Goal: Task Accomplishment & Management: Manage account settings

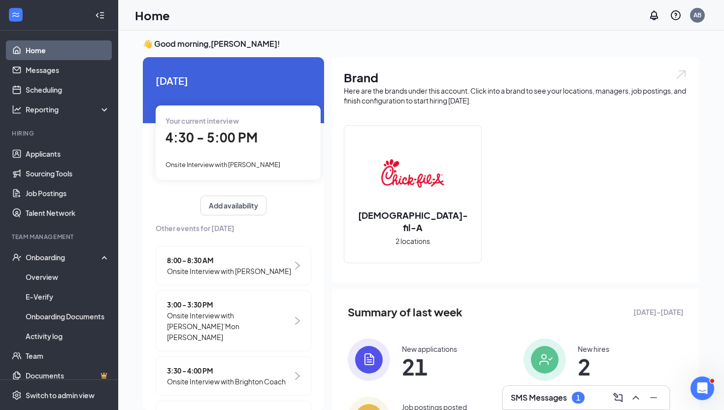
scroll to position [29, 0]
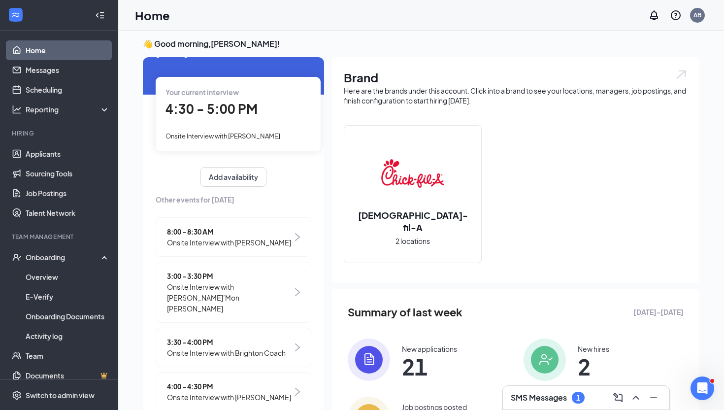
click at [249, 391] on span "Onsite Interview with [PERSON_NAME]" at bounding box center [229, 396] width 124 height 11
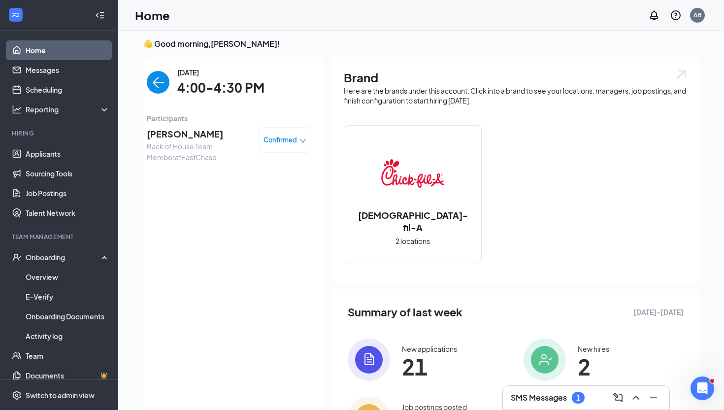
click at [285, 140] on span "Confirmed" at bounding box center [279, 140] width 33 height 10
click at [253, 202] on span "Mark as no-show" at bounding box center [257, 201] width 55 height 11
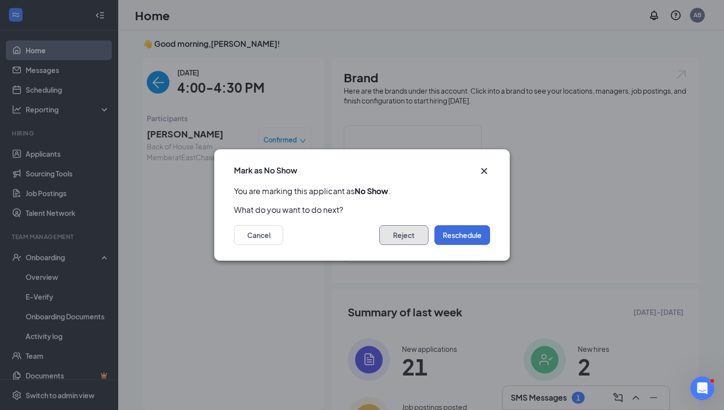
click at [389, 231] on button "Reject" at bounding box center [403, 235] width 49 height 20
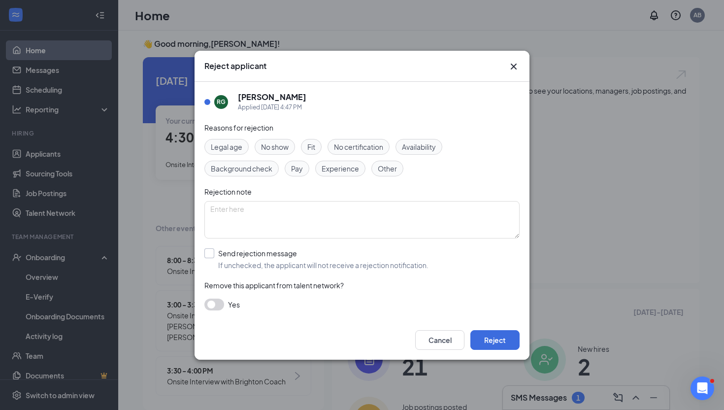
click at [208, 250] on input "Send rejection message If unchecked, the applicant will not receive a rejection…" at bounding box center [316, 259] width 224 height 22
checkbox input "true"
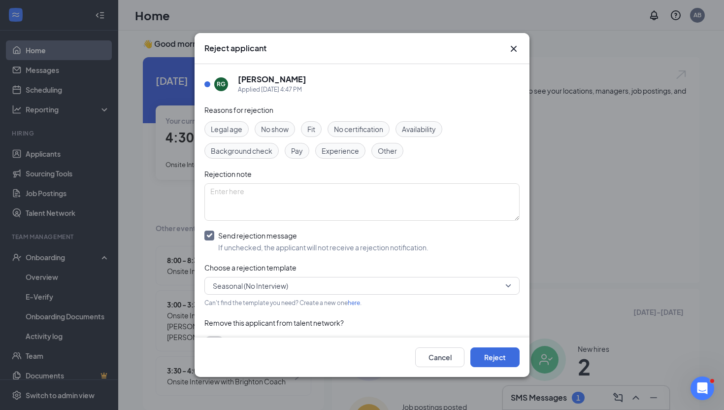
click at [250, 285] on span "Seasonal (No Interview)" at bounding box center [250, 285] width 75 height 15
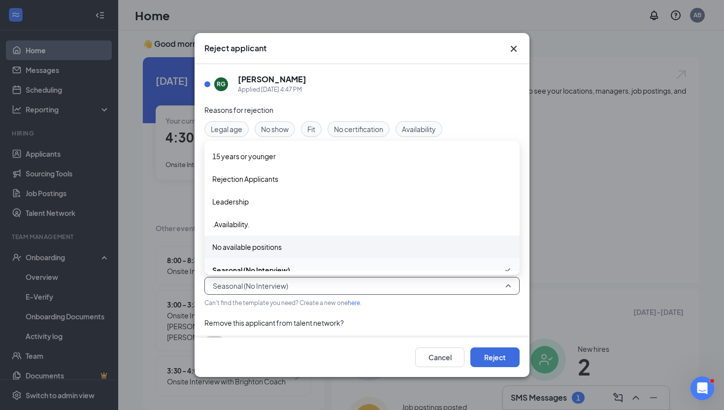
scroll to position [11, 0]
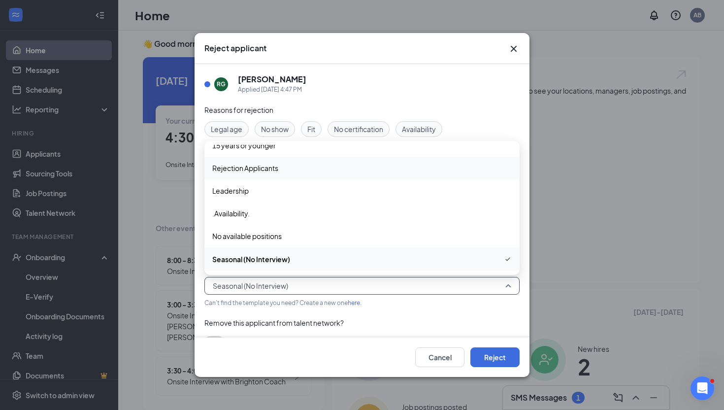
click at [243, 172] on span "Rejection Applicants" at bounding box center [245, 167] width 66 height 11
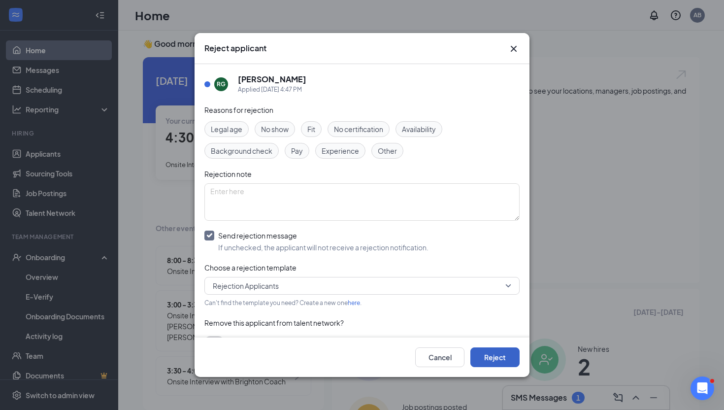
click at [492, 359] on button "Reject" at bounding box center [494, 357] width 49 height 20
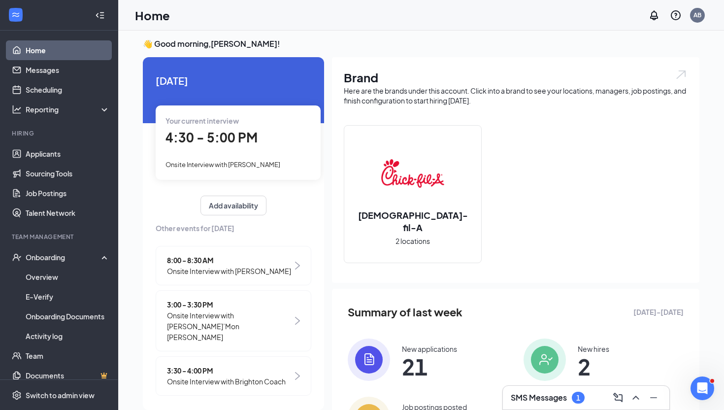
click at [245, 365] on span "3:30 - 4:00 PM" at bounding box center [226, 370] width 119 height 11
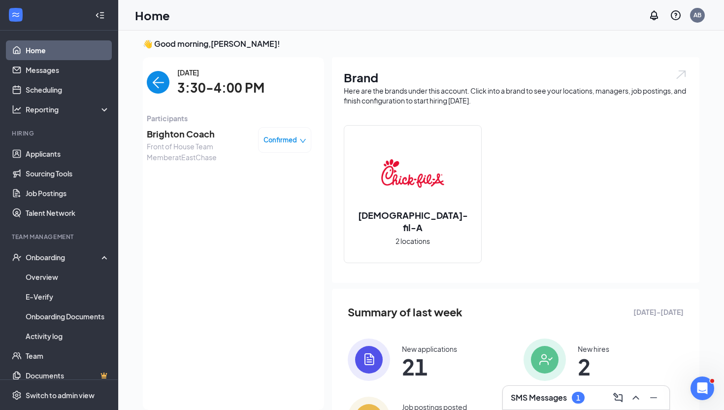
click at [289, 142] on span "Confirmed" at bounding box center [279, 140] width 33 height 10
click at [253, 201] on span "Mark as no-show" at bounding box center [257, 201] width 55 height 11
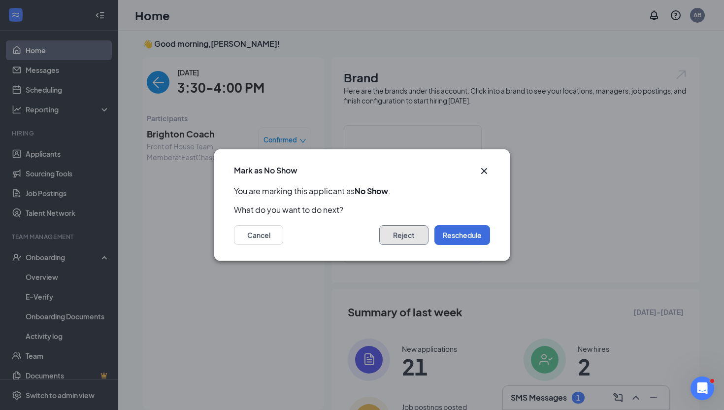
click at [408, 238] on button "Reject" at bounding box center [403, 235] width 49 height 20
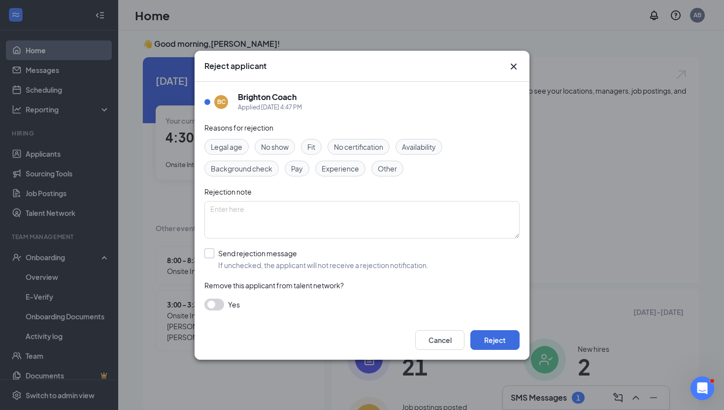
click at [214, 253] on input "Send rejection message If unchecked, the applicant will not receive a rejection…" at bounding box center [316, 259] width 224 height 22
checkbox input "true"
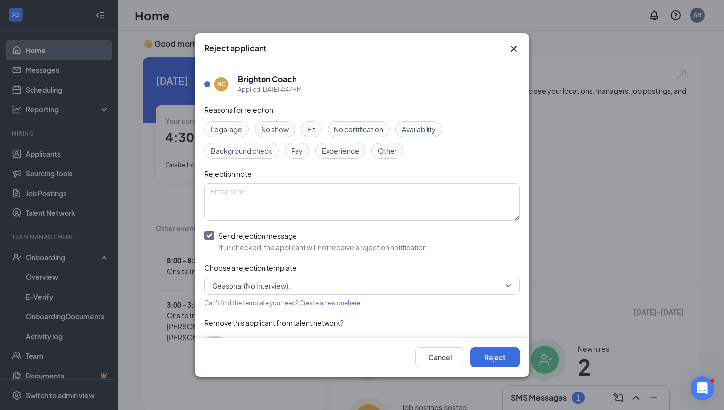
click at [512, 50] on icon "Cross" at bounding box center [514, 49] width 12 height 12
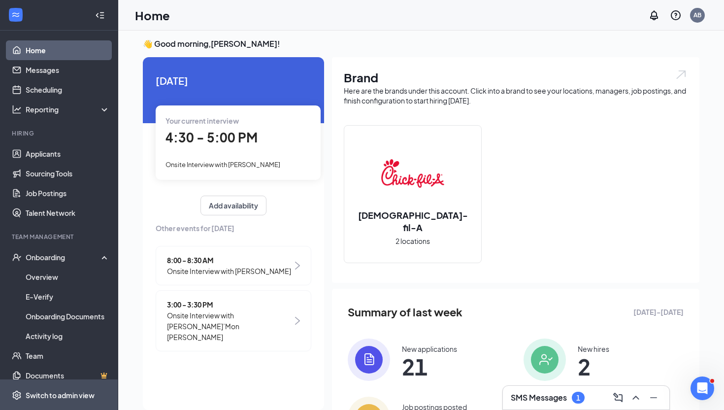
click at [80, 389] on span "Switch to admin view" at bounding box center [68, 395] width 84 height 30
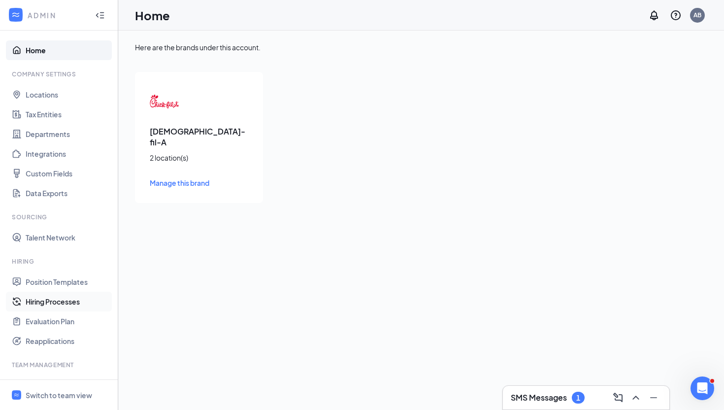
click at [77, 296] on link "Hiring Processes" at bounding box center [68, 301] width 84 height 20
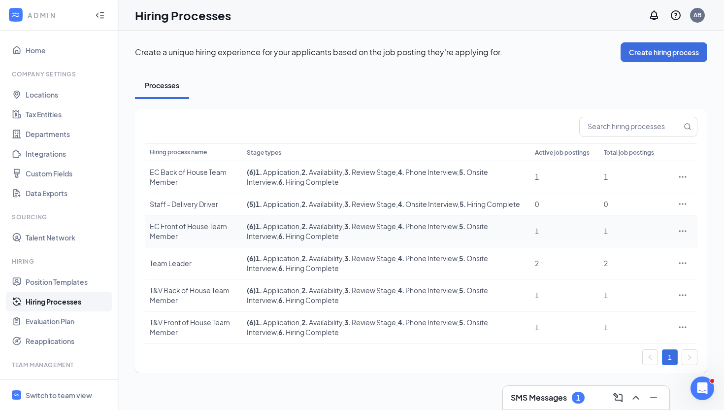
click at [166, 241] on div "EC Front of House Team Member" at bounding box center [193, 231] width 87 height 20
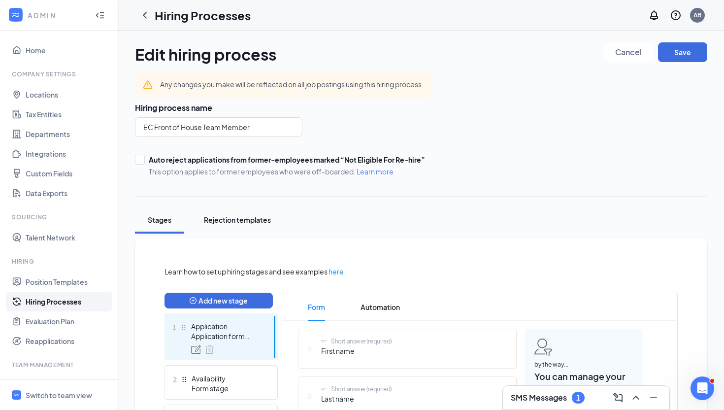
click at [237, 216] on div "Rejection templates" at bounding box center [237, 220] width 67 height 10
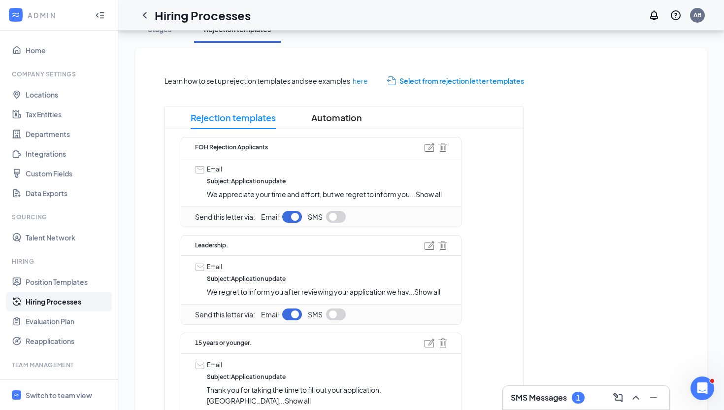
scroll to position [193, 0]
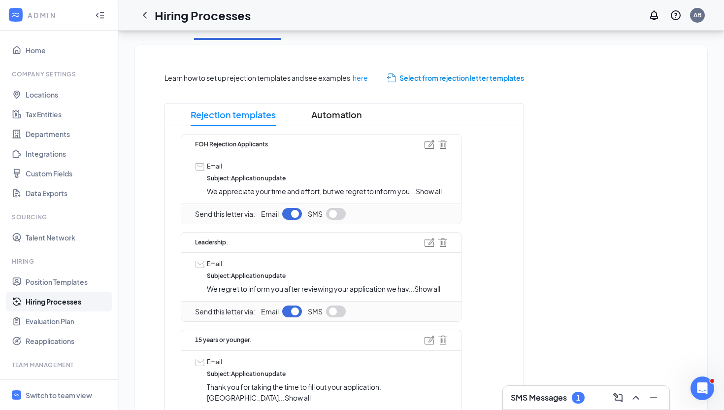
click at [341, 211] on button "button" at bounding box center [336, 214] width 20 height 12
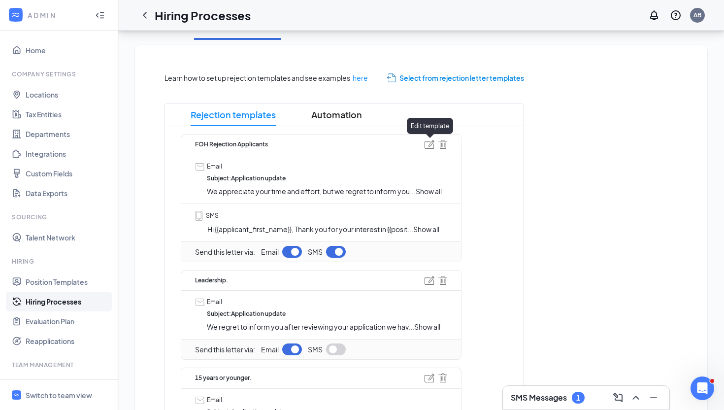
click at [431, 140] on img at bounding box center [429, 144] width 10 height 9
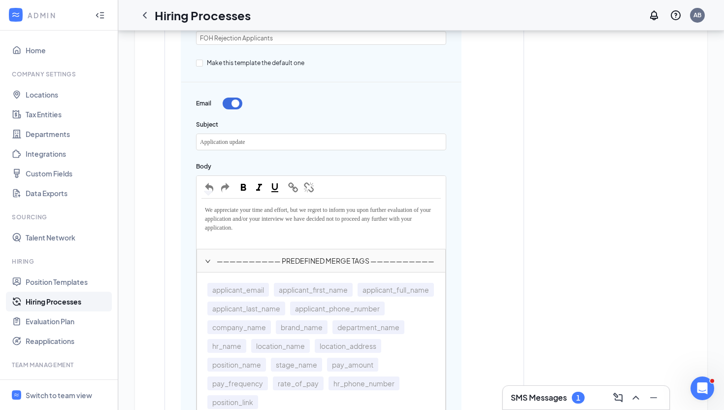
scroll to position [369, 0]
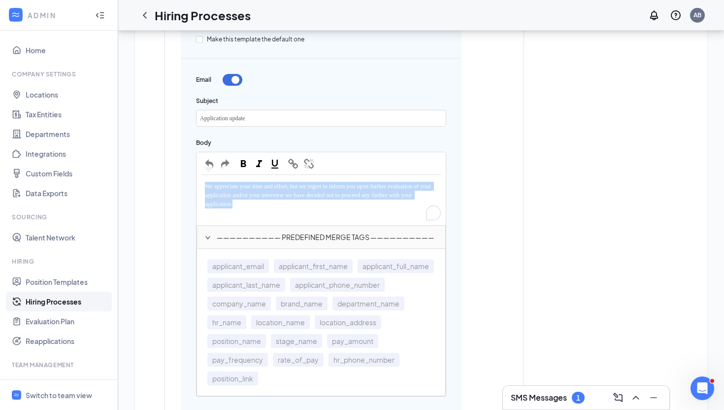
drag, startPoint x: 276, startPoint y: 204, endPoint x: 199, endPoint y: 182, distance: 79.5
click at [199, 182] on div "We appreciate your time and effort, but we regret to inform you upon further ev…" at bounding box center [321, 199] width 248 height 49
copy span "We appreciate your time and effort, but we regret to inform you upon further ev…"
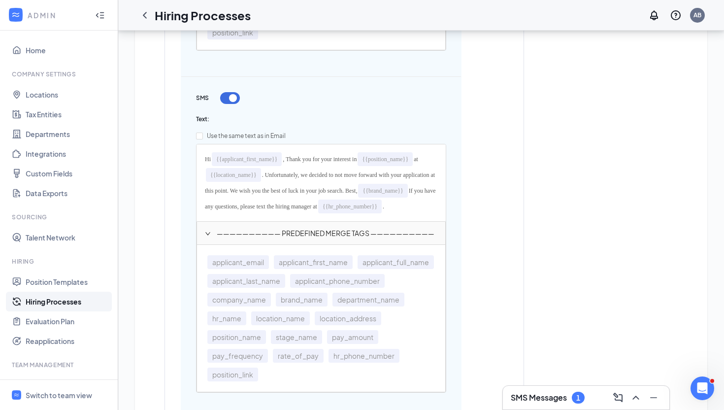
scroll to position [721, 0]
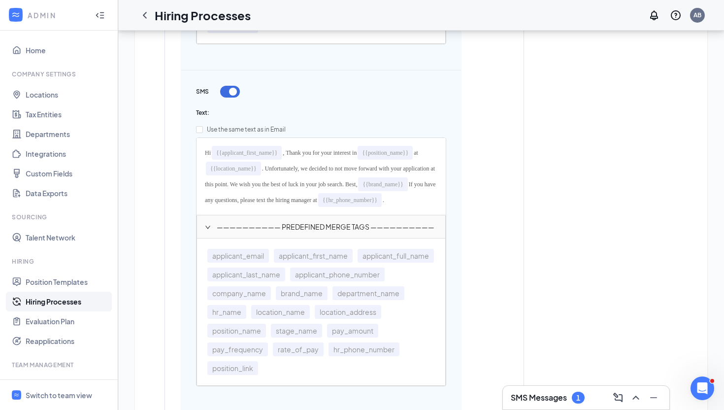
click at [282, 203] on div "Hi {{applicant_first_name}} , Thank you for your interest in {{position_name}} …" at bounding box center [320, 176] width 239 height 67
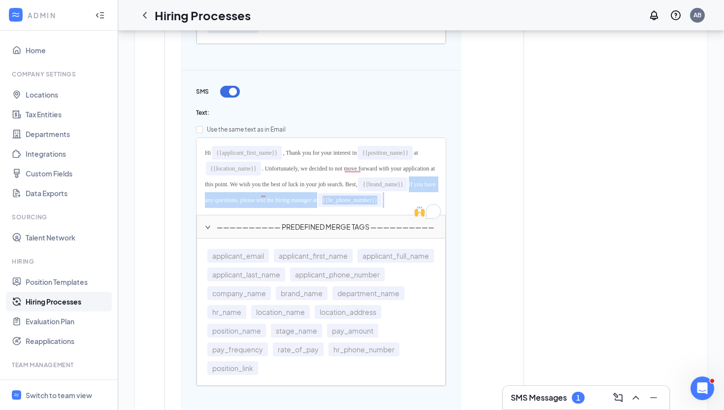
drag, startPoint x: 292, startPoint y: 205, endPoint x: 259, endPoint y: 193, distance: 35.3
click at [259, 193] on div "Hi {{applicant_first_name}} , Thank you for your interest in {{position_name}} …" at bounding box center [320, 176] width 239 height 67
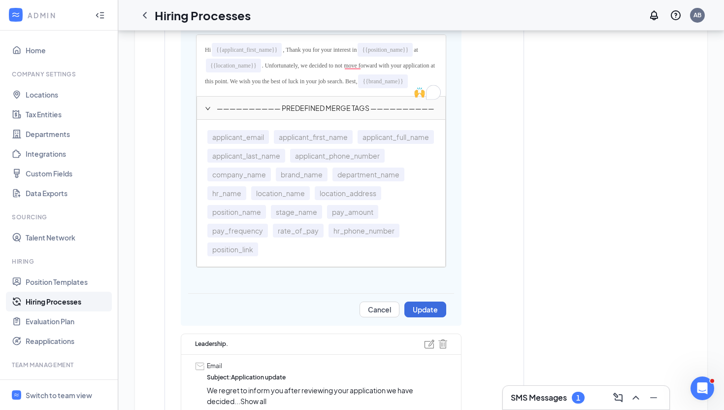
scroll to position [855, 0]
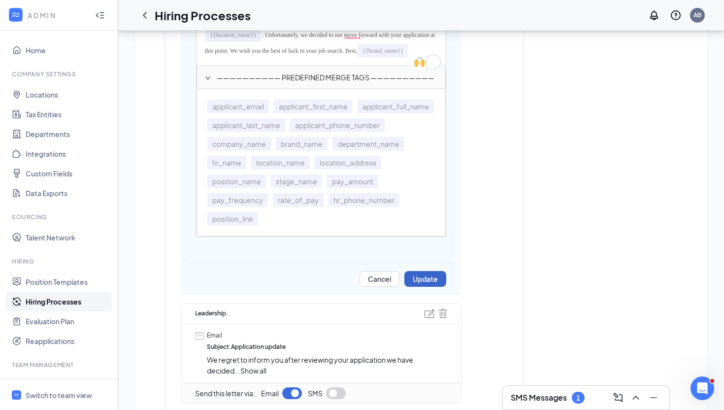
click at [419, 287] on button "Update" at bounding box center [425, 279] width 42 height 16
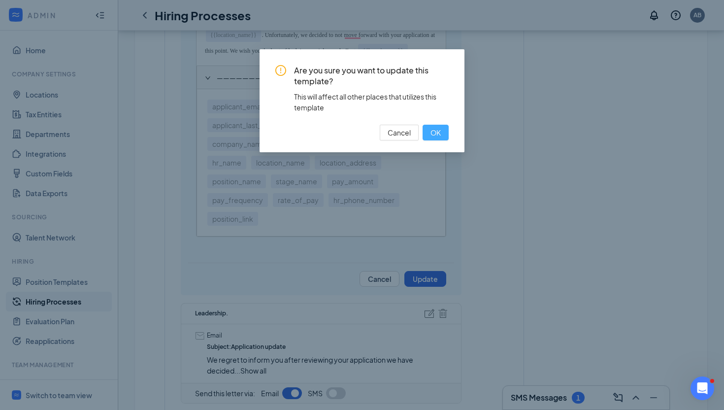
click at [437, 133] on span "OK" at bounding box center [435, 132] width 10 height 11
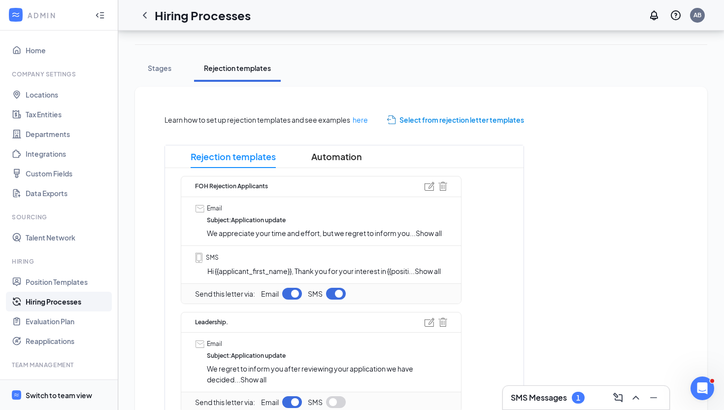
click at [68, 395] on div "Switch to team view" at bounding box center [59, 395] width 66 height 10
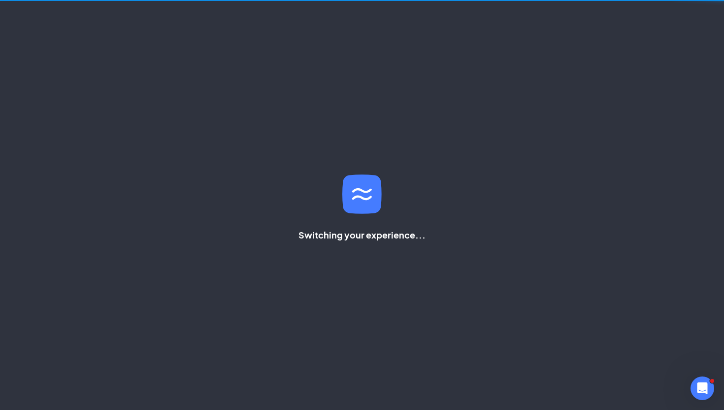
scroll to position [71, 0]
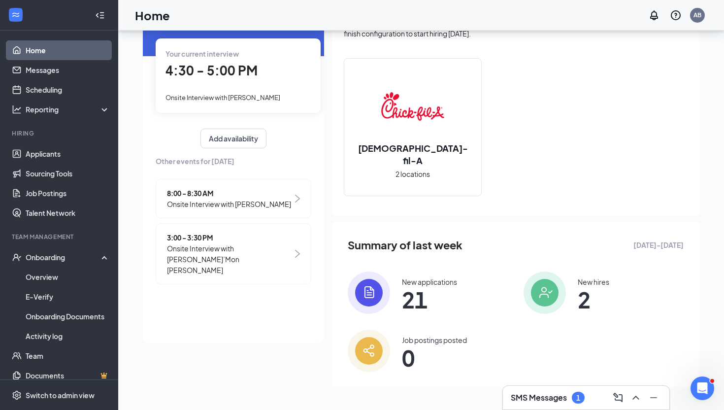
click at [232, 239] on span "3:00 - 3:30 PM" at bounding box center [230, 237] width 126 height 11
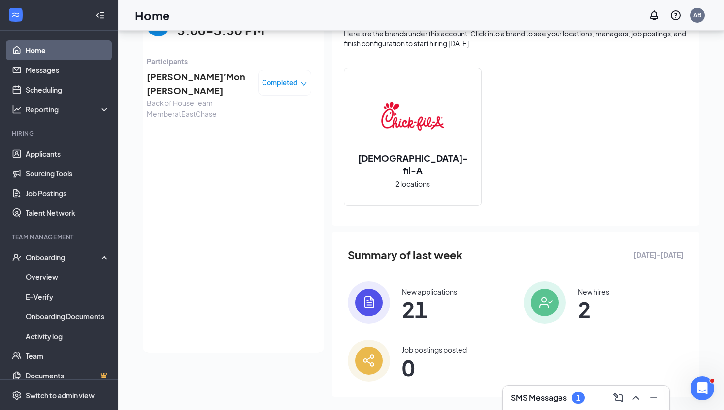
scroll to position [0, 0]
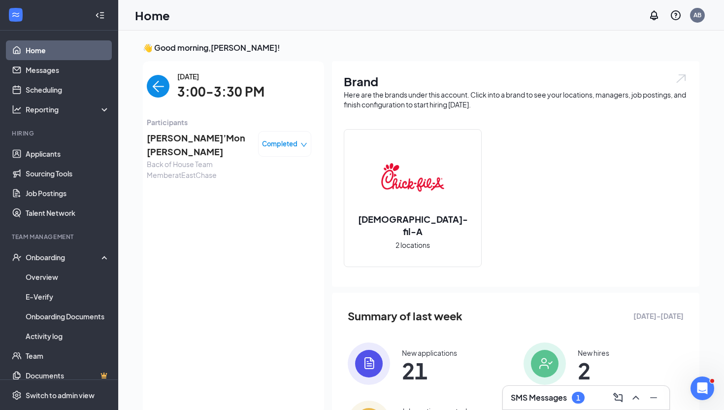
click at [156, 81] on img "back-button" at bounding box center [158, 86] width 23 height 23
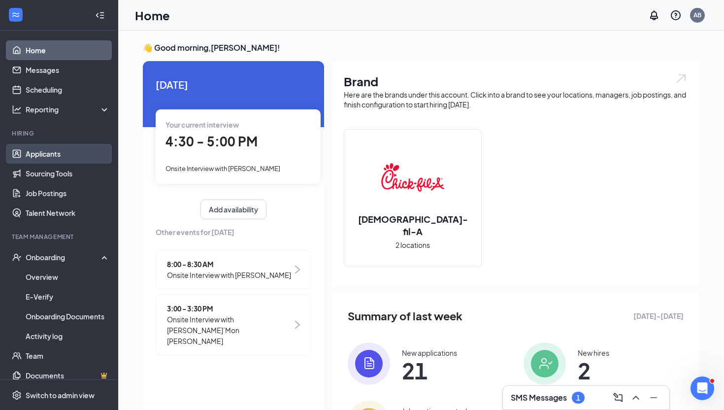
click at [59, 154] on link "Applicants" at bounding box center [68, 154] width 84 height 20
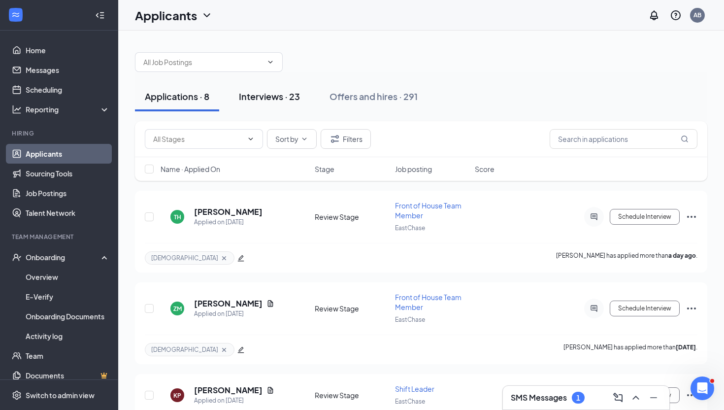
click at [275, 99] on div "Interviews · 23" at bounding box center [269, 96] width 61 height 12
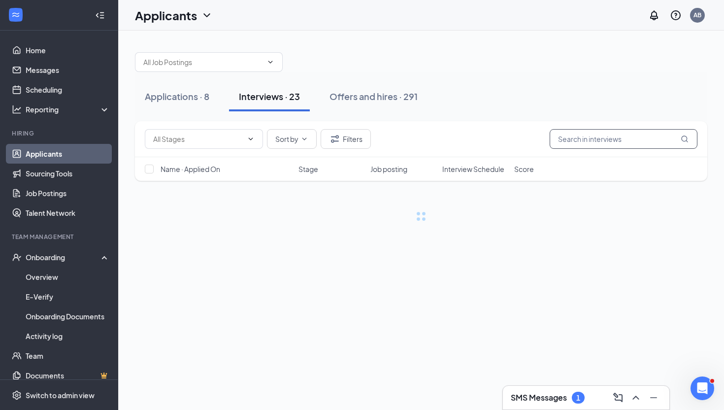
click at [587, 142] on input "text" at bounding box center [623, 139] width 148 height 20
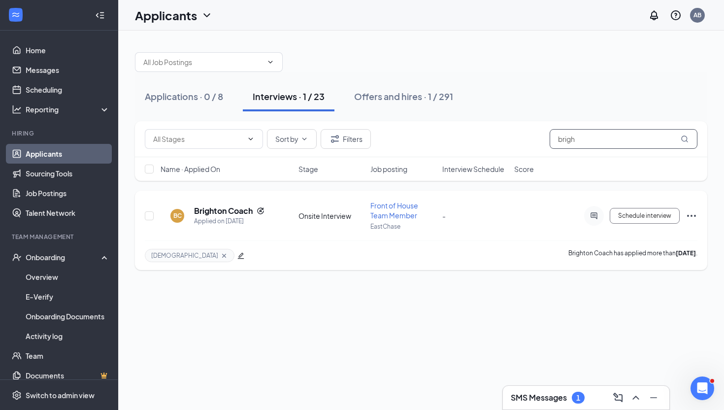
type input "brigh"
click at [695, 213] on icon "Ellipses" at bounding box center [691, 216] width 12 height 12
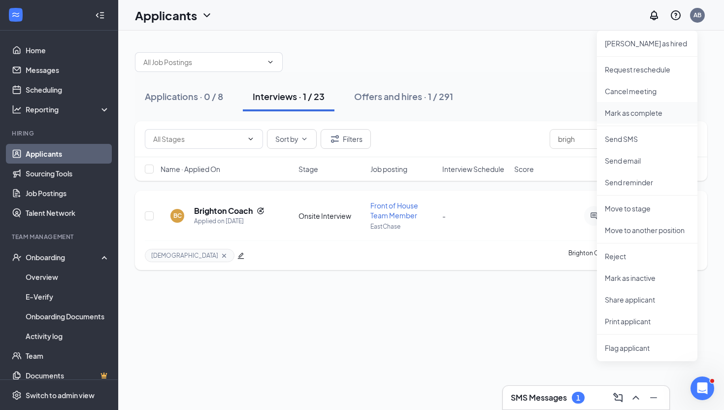
click at [653, 117] on p "Mark as complete" at bounding box center [647, 113] width 85 height 10
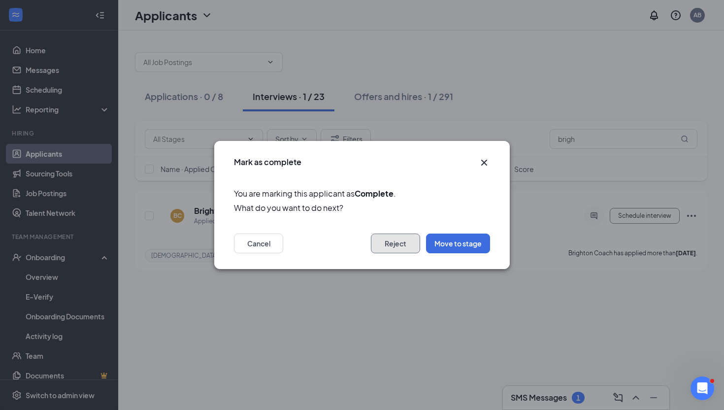
click at [401, 243] on button "Reject" at bounding box center [395, 243] width 49 height 20
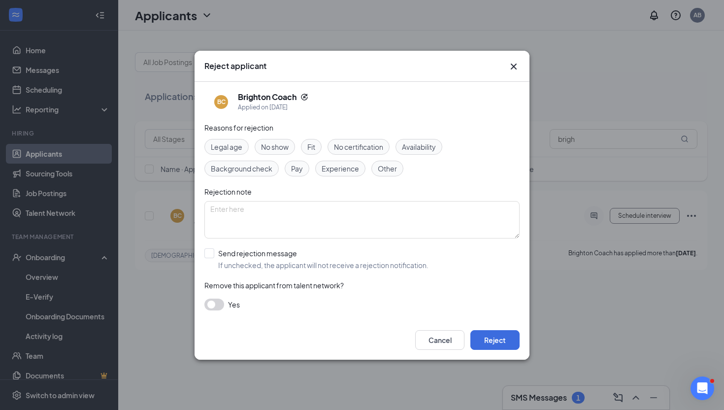
click at [307, 149] on div "Fit" at bounding box center [311, 147] width 21 height 16
click at [207, 254] on input "Send rejection message If unchecked, the applicant will not receive a rejection…" at bounding box center [316, 259] width 224 height 22
checkbox input "true"
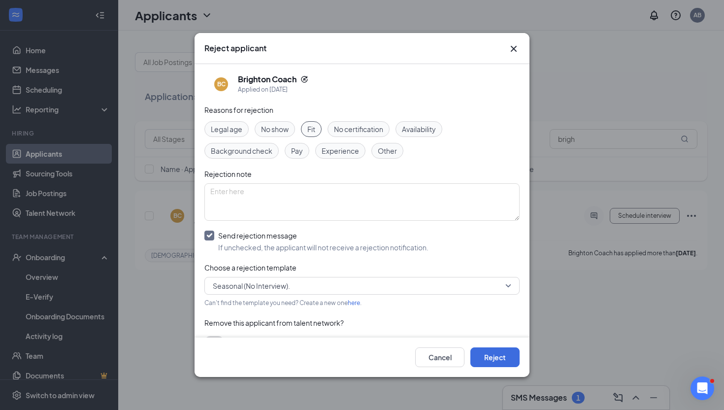
click at [240, 291] on span "Seasonal (No Interview)." at bounding box center [251, 285] width 77 height 15
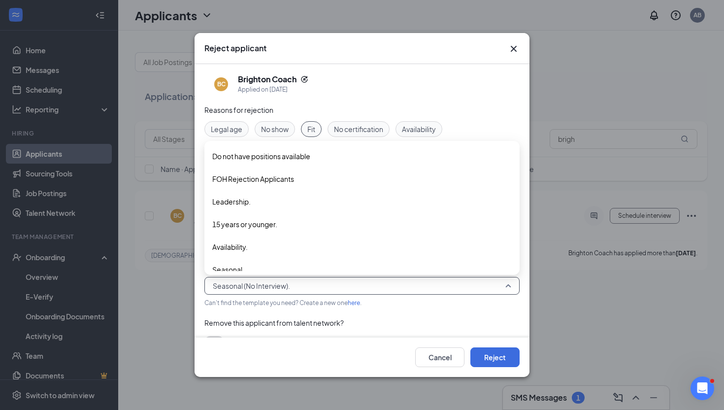
scroll to position [33, 0]
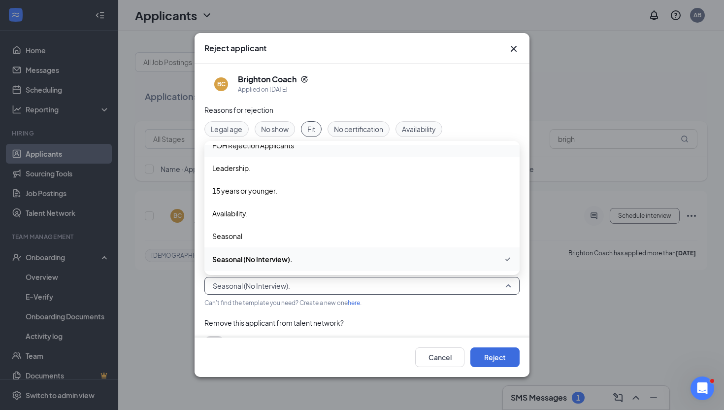
click at [263, 148] on span "FOH Rejection Applicants" at bounding box center [253, 145] width 82 height 11
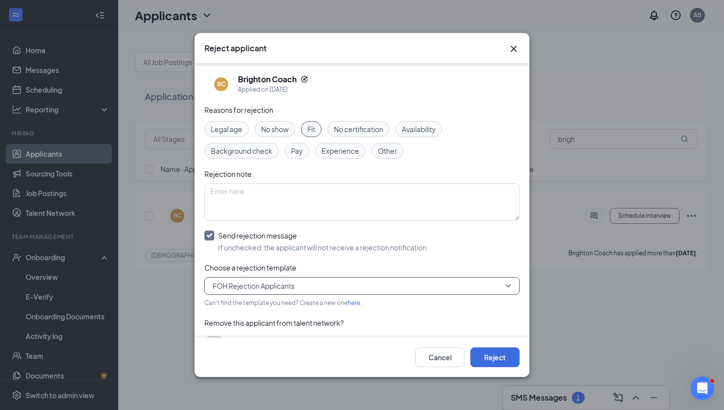
scroll to position [20, 0]
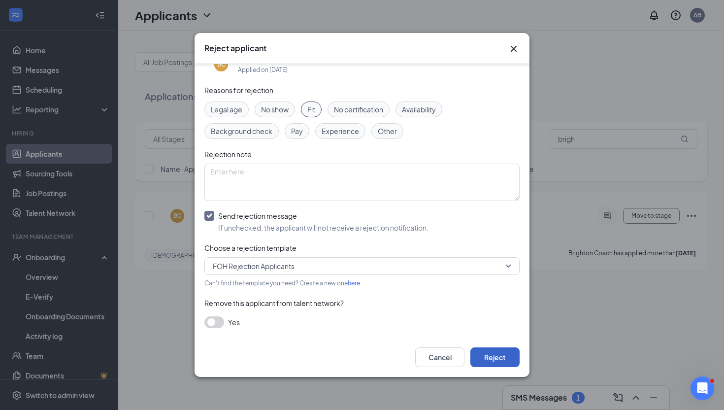
click at [502, 357] on button "Reject" at bounding box center [494, 357] width 49 height 20
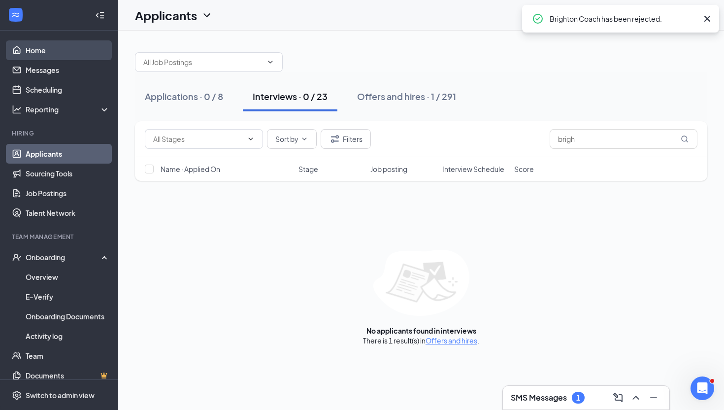
click at [56, 53] on link "Home" at bounding box center [68, 50] width 84 height 20
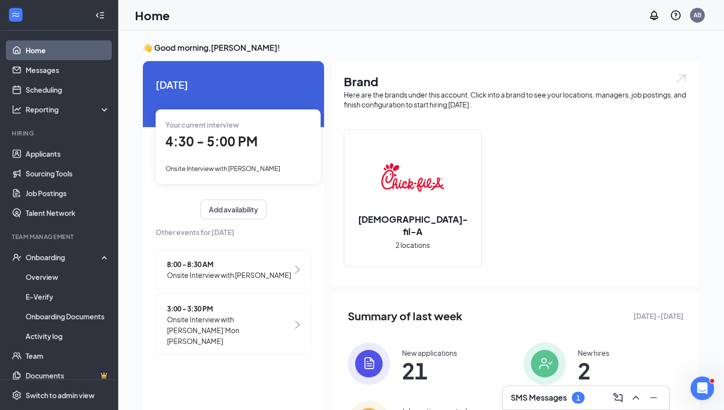
click at [256, 272] on span "Onsite Interview with [PERSON_NAME]" at bounding box center [229, 274] width 124 height 11
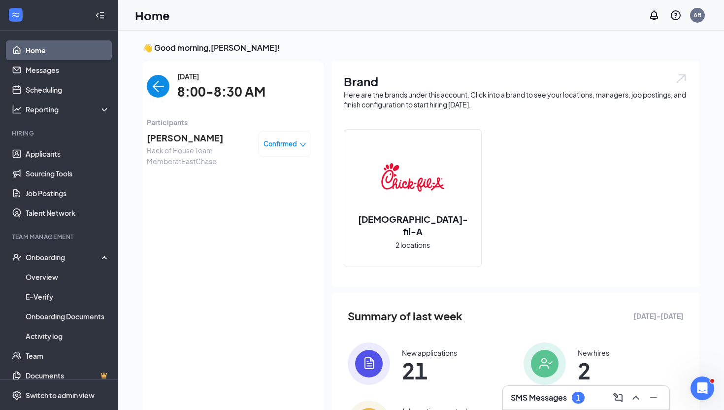
scroll to position [4, 0]
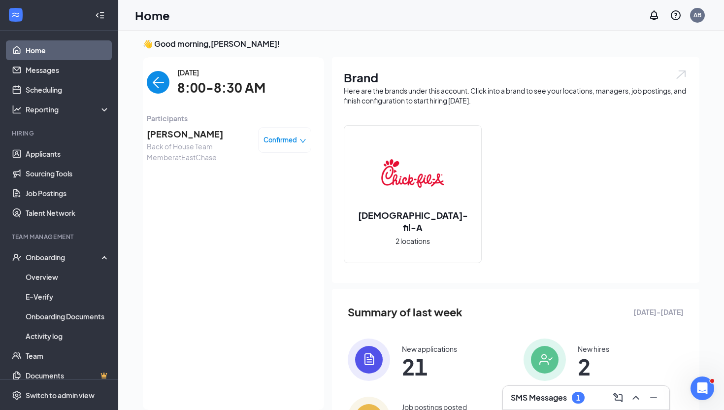
click at [168, 135] on span "[PERSON_NAME]" at bounding box center [198, 134] width 103 height 14
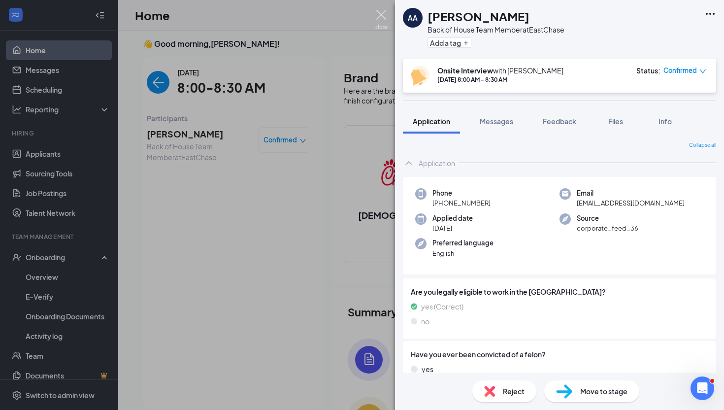
click at [382, 12] on img at bounding box center [381, 19] width 12 height 19
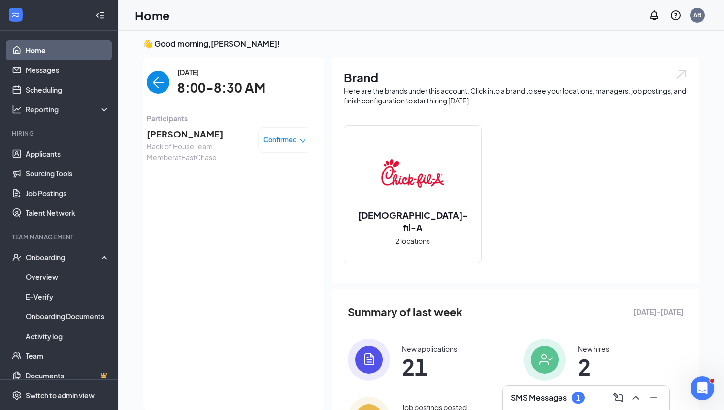
click at [278, 140] on span "Confirmed" at bounding box center [279, 140] width 33 height 10
click at [258, 185] on span "Mark complete" at bounding box center [254, 184] width 49 height 11
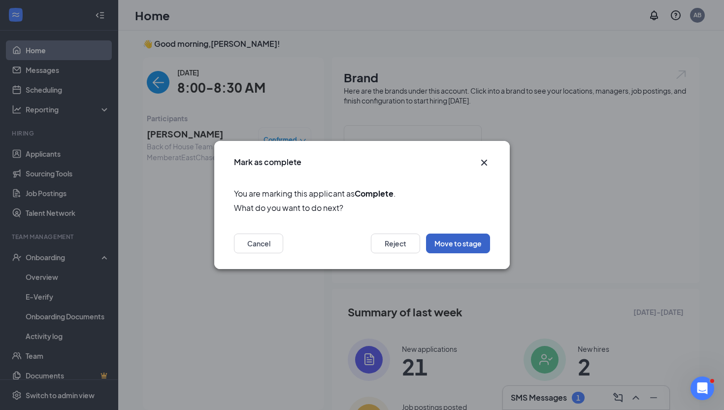
click at [453, 242] on button "Move to stage" at bounding box center [458, 243] width 64 height 20
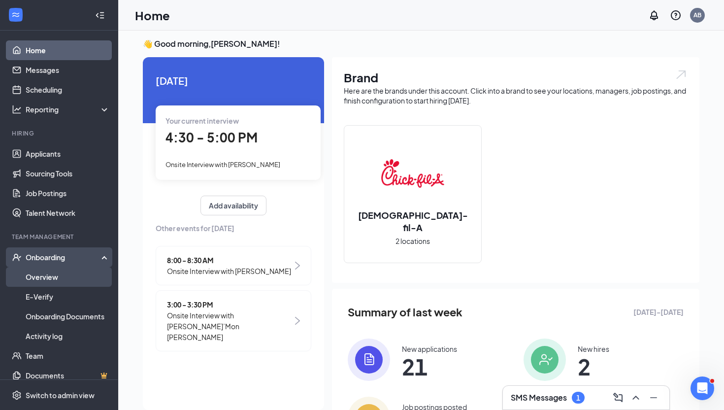
click at [38, 277] on link "Overview" at bounding box center [68, 277] width 84 height 20
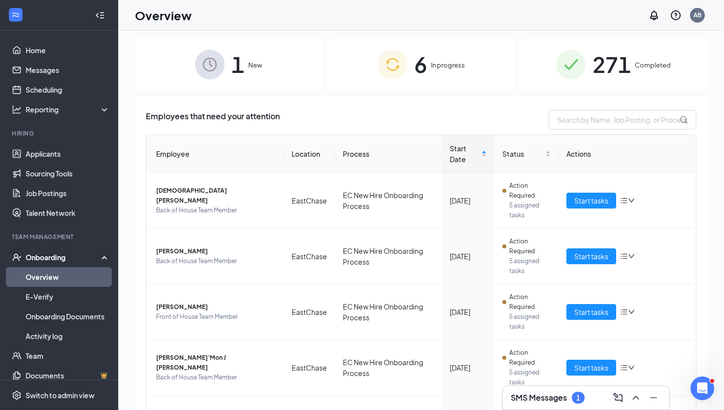
click at [277, 70] on div "1 New" at bounding box center [229, 64] width 188 height 52
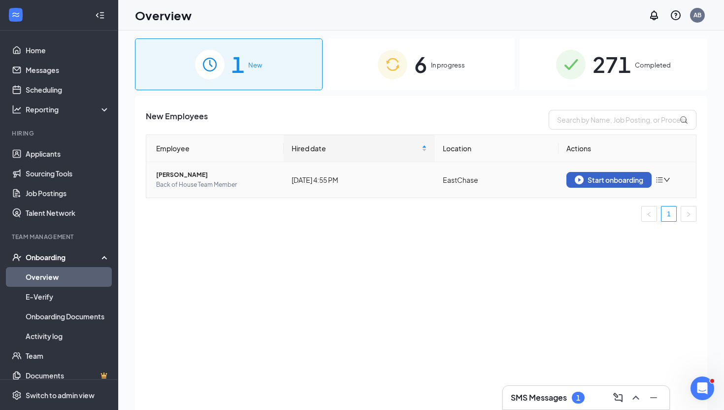
click at [623, 179] on div "Start onboarding" at bounding box center [609, 179] width 68 height 9
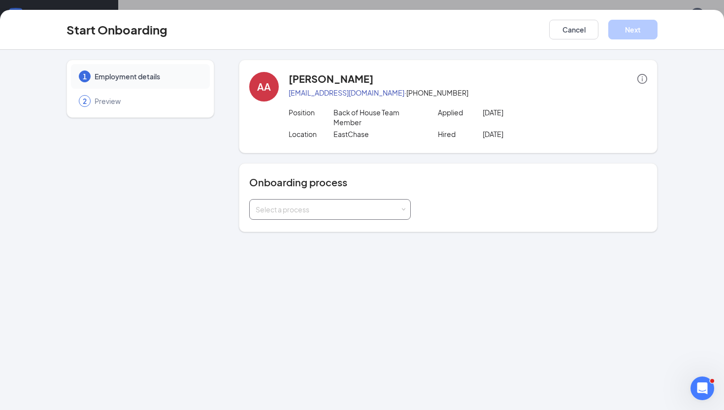
click at [298, 212] on div "Select a process" at bounding box center [327, 209] width 144 height 10
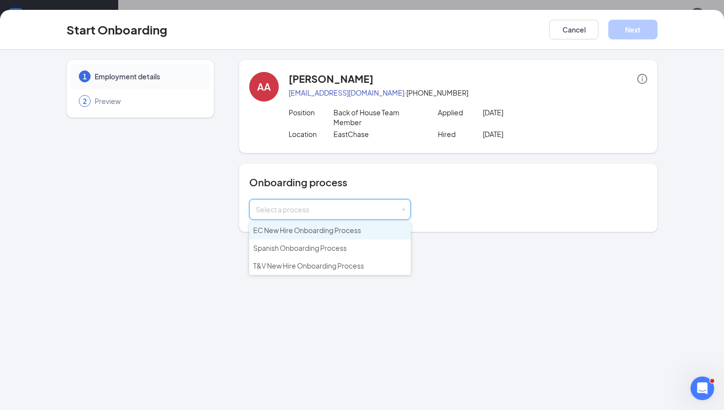
click at [300, 230] on span "EC New Hire Onboarding Process" at bounding box center [307, 229] width 108 height 9
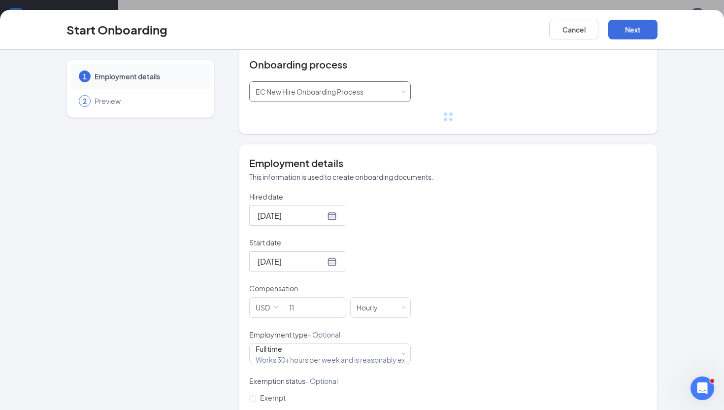
scroll to position [178, 0]
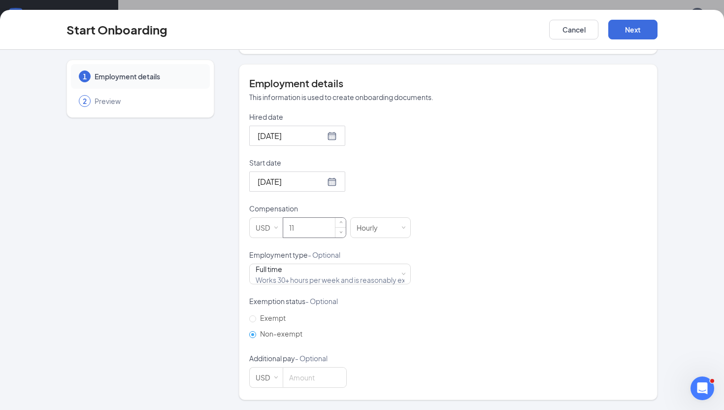
click at [310, 226] on input "11" at bounding box center [314, 228] width 63 height 20
type input "14"
click at [630, 31] on button "Next" at bounding box center [632, 30] width 49 height 20
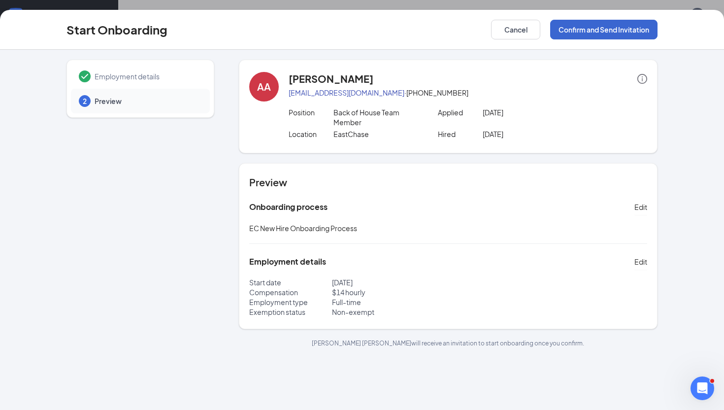
scroll to position [0, 0]
click at [630, 31] on button "Confirm and Send Invitation" at bounding box center [603, 30] width 107 height 20
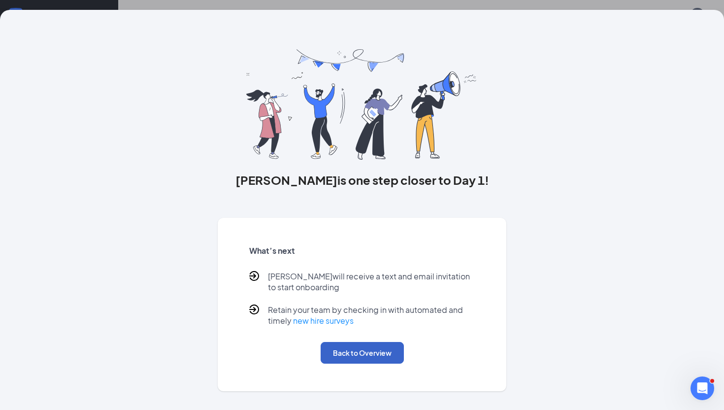
click at [376, 352] on button "Back to Overview" at bounding box center [361, 353] width 83 height 22
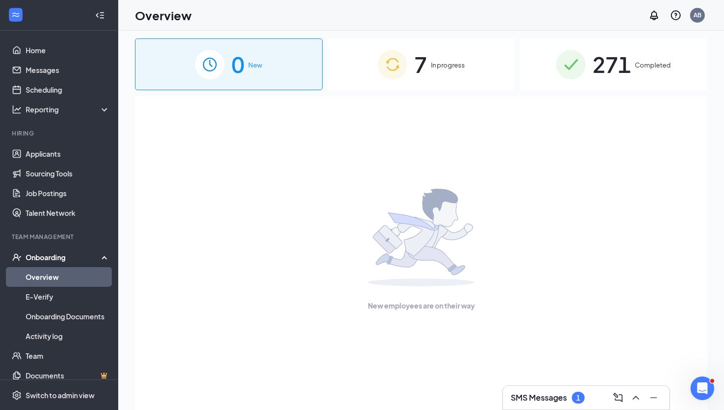
click at [556, 389] on div "SMS Messages 1" at bounding box center [586, 397] width 151 height 16
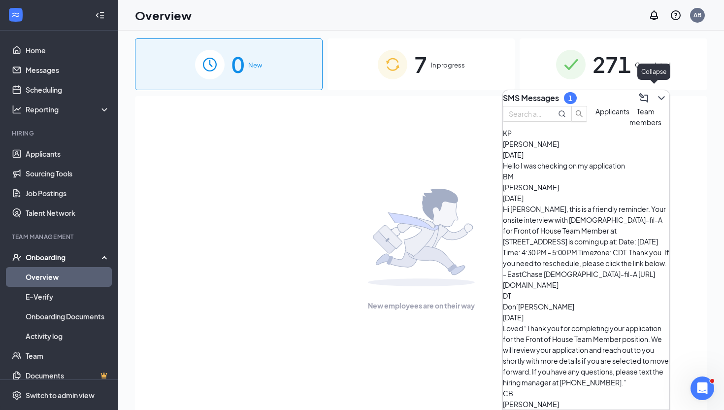
click at [655, 97] on icon "ChevronDown" at bounding box center [661, 98] width 12 height 12
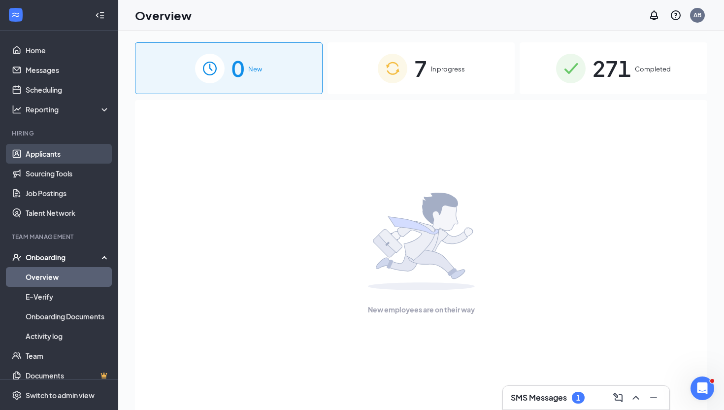
click at [32, 159] on link "Applicants" at bounding box center [68, 154] width 84 height 20
